Goal: Information Seeking & Learning: Learn about a topic

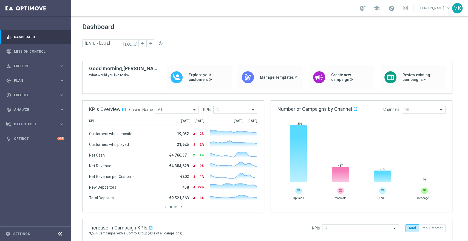
click at [438, 6] on link "[PERSON_NAME] keyboard_arrow_down" at bounding box center [435, 8] width 33 height 8
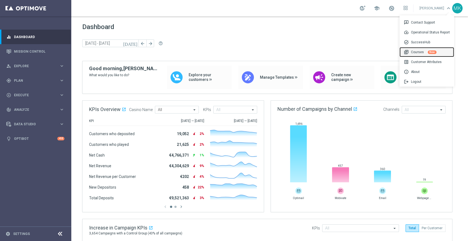
click at [418, 52] on div "library_books Courses New" at bounding box center [427, 52] width 55 height 10
